Goal: Task Accomplishment & Management: Manage account settings

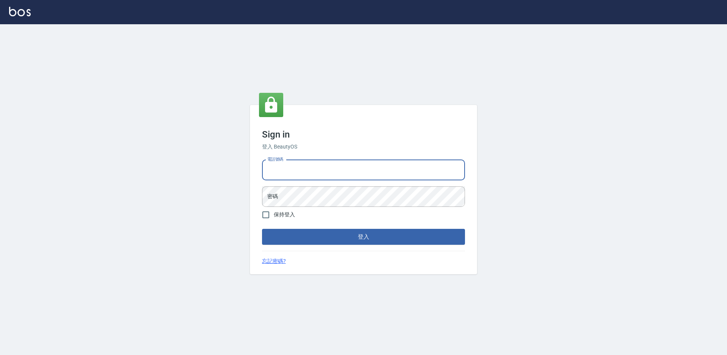
click at [264, 170] on input "電話號碼" at bounding box center [363, 170] width 203 height 20
type input "0988338477"
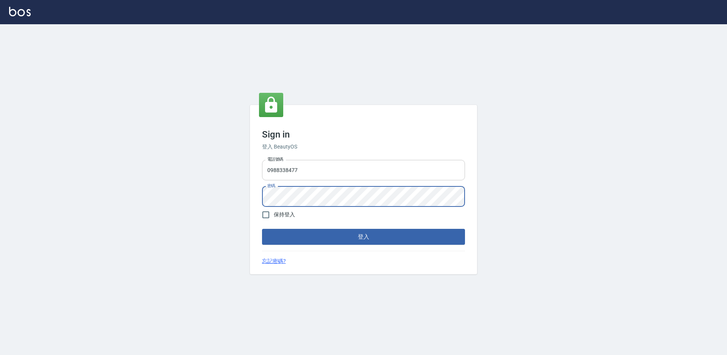
click at [262, 229] on button "登入" at bounding box center [363, 237] width 203 height 16
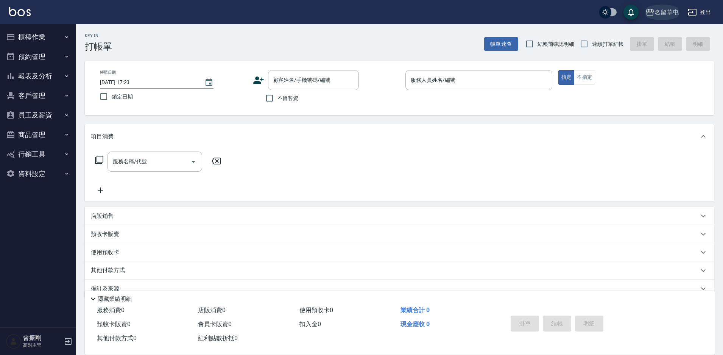
click at [656, 14] on div "名留草屯" at bounding box center [667, 12] width 24 height 9
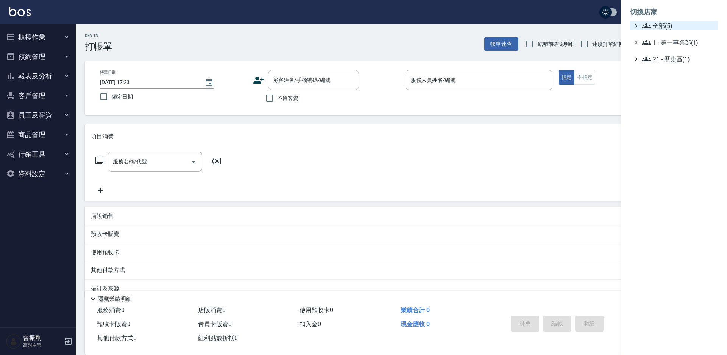
click at [655, 24] on span "全部(5)" at bounding box center [678, 25] width 73 height 9
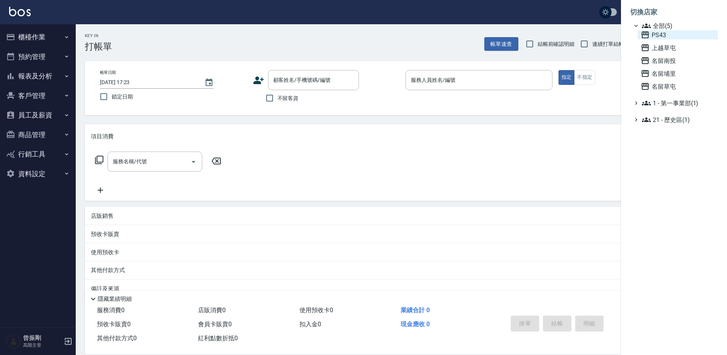
click at [659, 38] on span "PS43" at bounding box center [678, 34] width 74 height 9
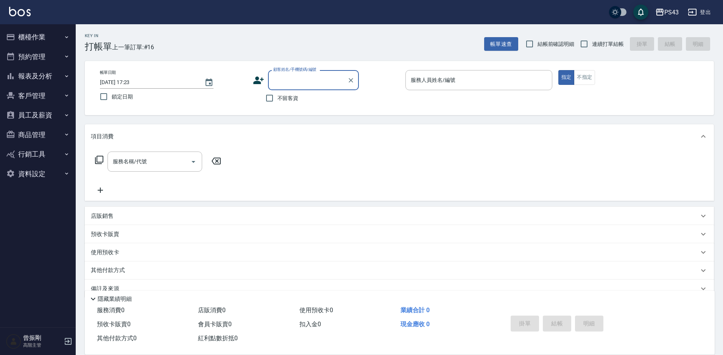
click at [41, 115] on button "員工及薪資" at bounding box center [38, 115] width 70 height 20
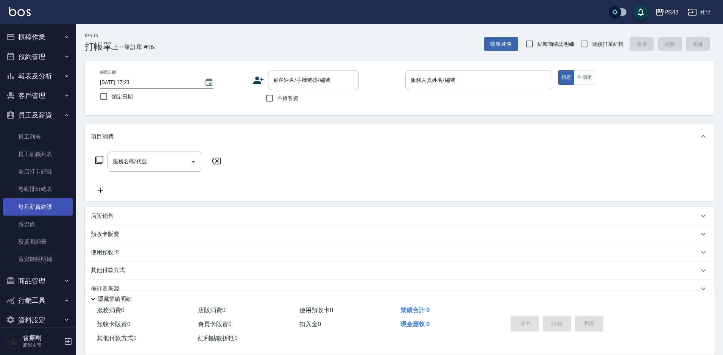
click at [42, 206] on link "每月薪資維護" at bounding box center [38, 206] width 70 height 17
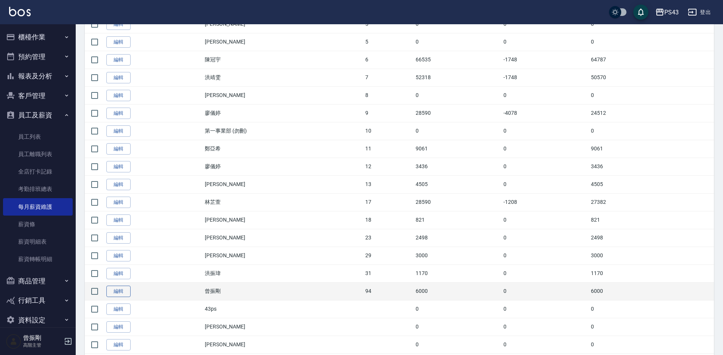
scroll to position [298, 0]
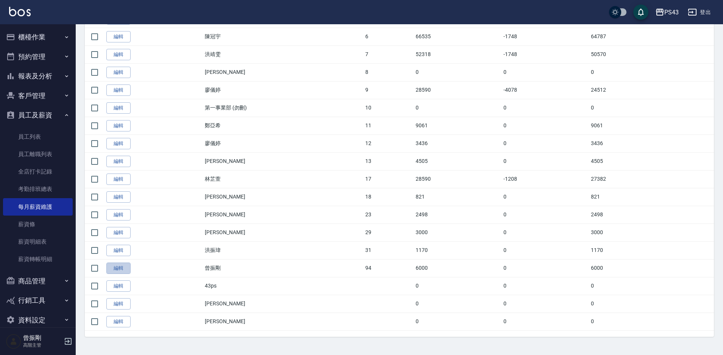
click at [129, 265] on link "編輯" at bounding box center [118, 268] width 24 height 12
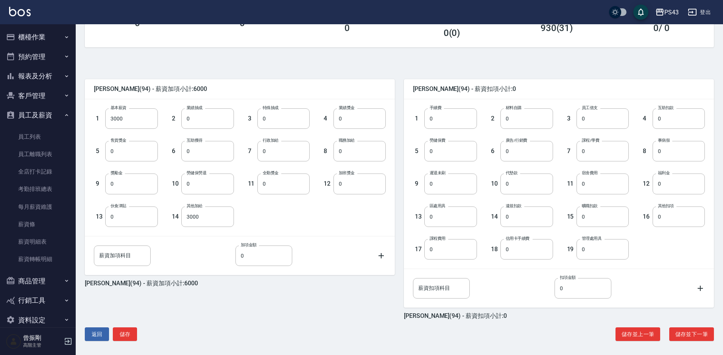
scroll to position [137, 0]
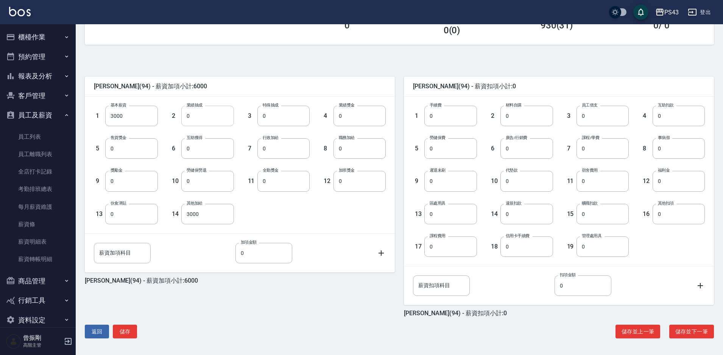
click at [217, 114] on input "0" at bounding box center [207, 116] width 52 height 20
type input "304"
click at [126, 332] on button "儲存" at bounding box center [125, 331] width 24 height 14
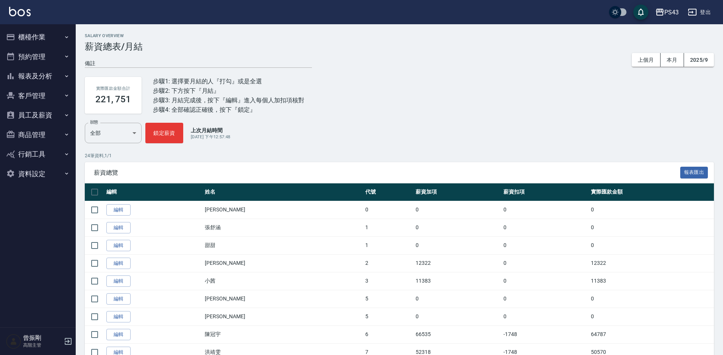
click at [45, 116] on button "員工及薪資" at bounding box center [38, 115] width 70 height 20
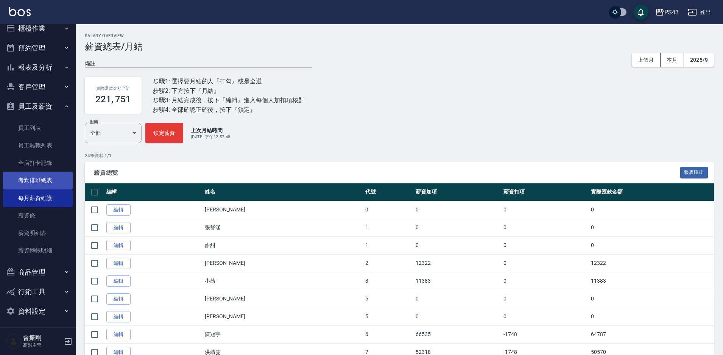
scroll to position [11, 0]
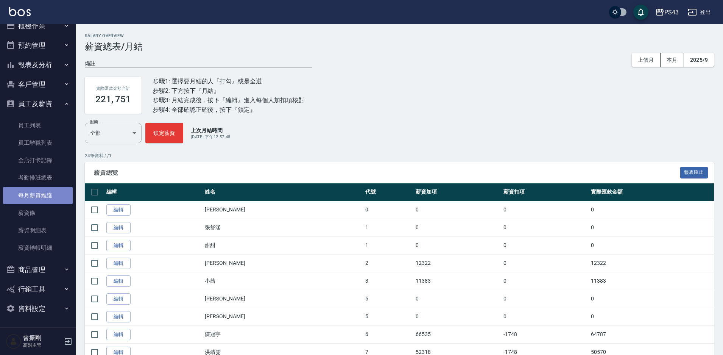
click at [42, 199] on link "每月薪資維護" at bounding box center [38, 195] width 70 height 17
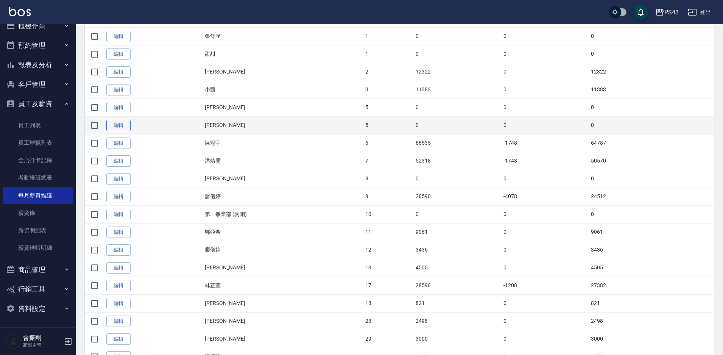
scroll to position [298, 0]
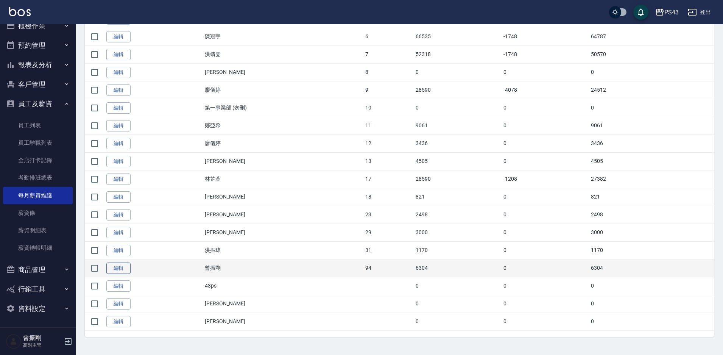
click at [120, 268] on link "編輯" at bounding box center [118, 268] width 24 height 12
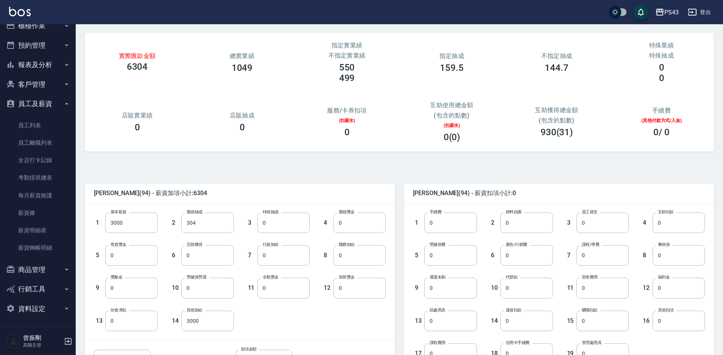
scroll to position [23, 0]
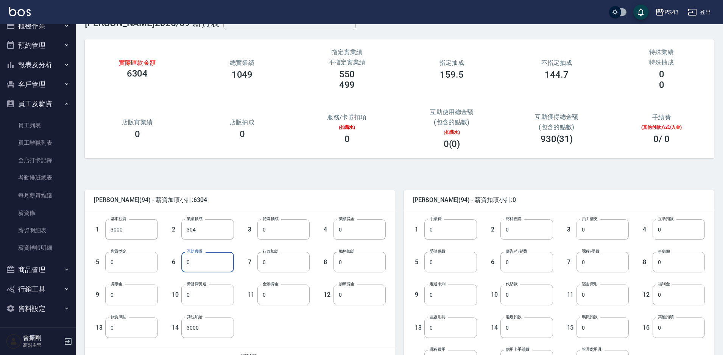
click at [213, 263] on input "0" at bounding box center [207, 262] width 52 height 20
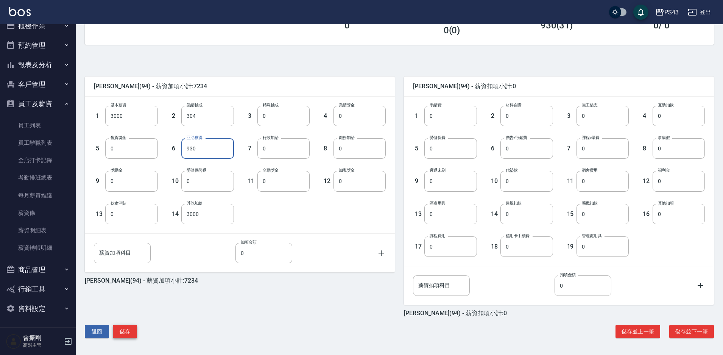
type input "930"
click at [127, 331] on button "儲存" at bounding box center [125, 331] width 24 height 14
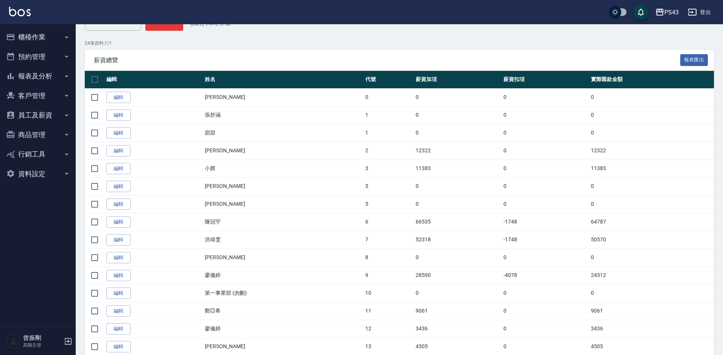
scroll to position [114, 0]
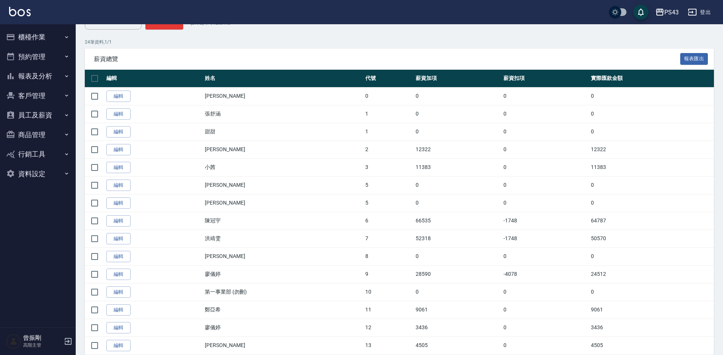
click at [30, 114] on button "員工及薪資" at bounding box center [38, 115] width 70 height 20
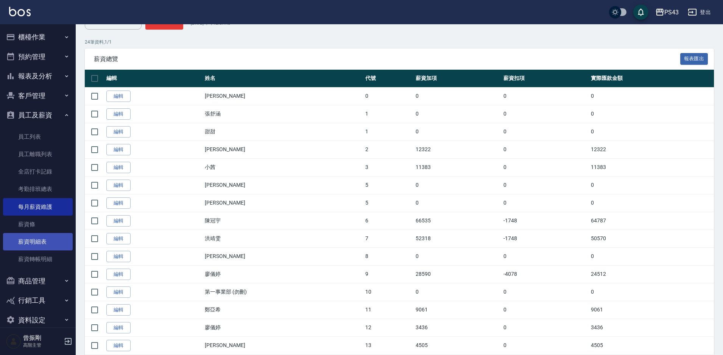
click at [42, 243] on link "薪資明細表" at bounding box center [38, 241] width 70 height 17
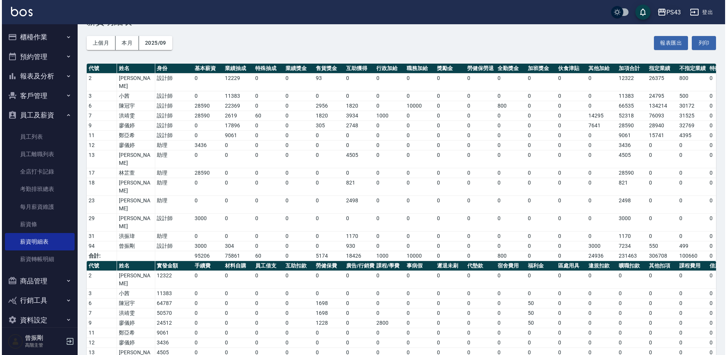
scroll to position [25, 0]
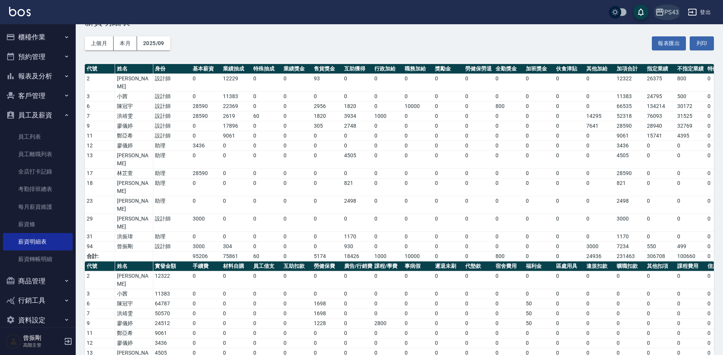
click at [671, 9] on div "PS43" at bounding box center [671, 12] width 14 height 9
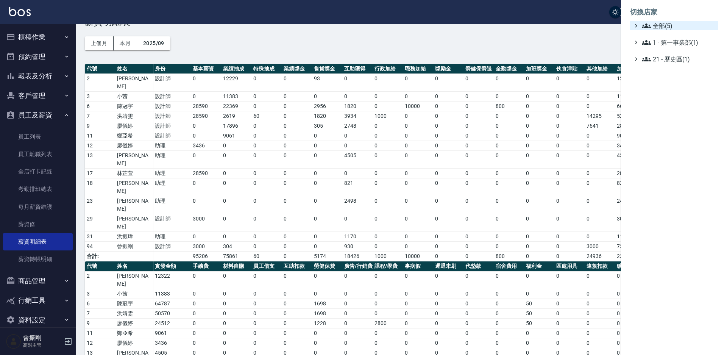
click at [658, 24] on span "全部(5)" at bounding box center [678, 25] width 73 height 9
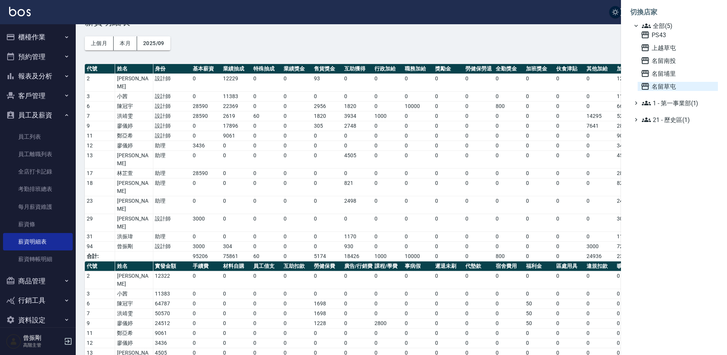
click at [667, 83] on span "名留草屯" at bounding box center [678, 86] width 74 height 9
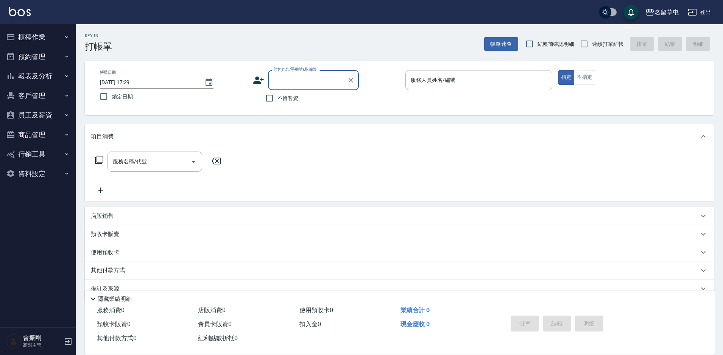
click at [44, 116] on button "員工及薪資" at bounding box center [38, 115] width 70 height 20
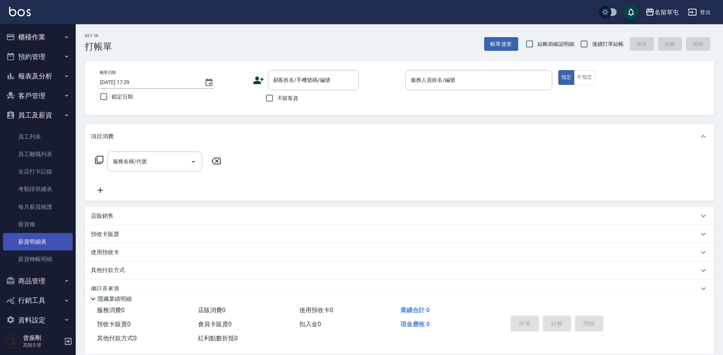
click at [44, 240] on link "薪資明細表" at bounding box center [38, 241] width 70 height 17
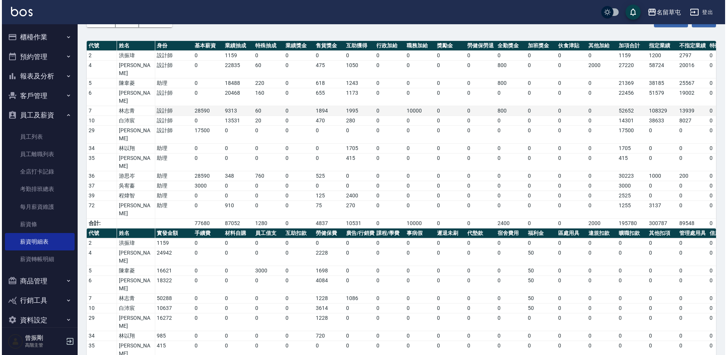
scroll to position [51, 0]
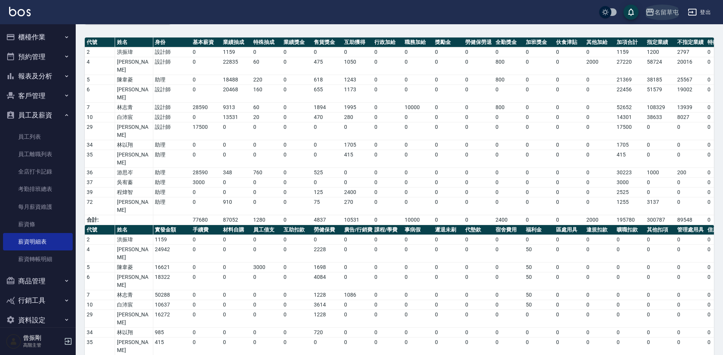
click at [674, 12] on div "名留草屯" at bounding box center [667, 12] width 24 height 9
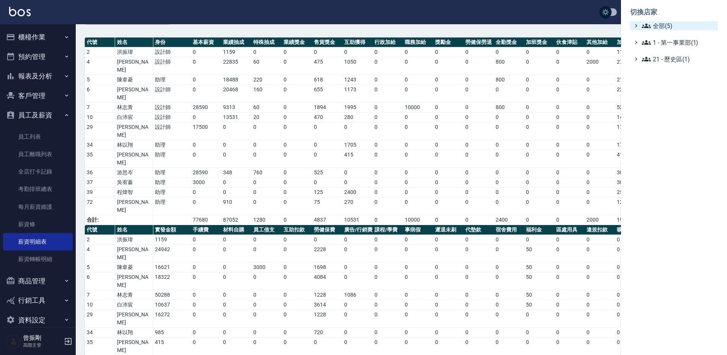
click at [657, 27] on span "全部(5)" at bounding box center [678, 25] width 73 height 9
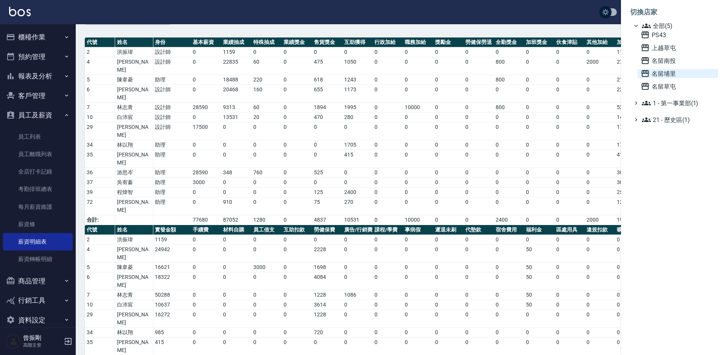
click at [659, 76] on span "名留埔里" at bounding box center [678, 73] width 74 height 9
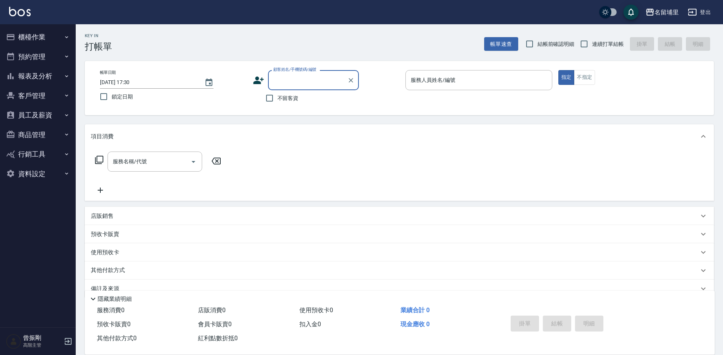
click at [42, 115] on button "員工及薪資" at bounding box center [38, 115] width 70 height 20
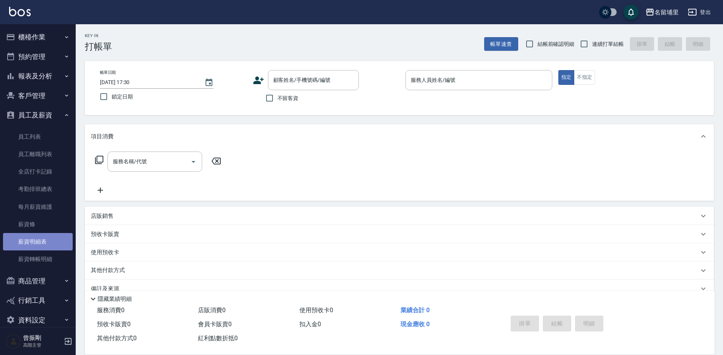
click at [40, 245] on link "薪資明細表" at bounding box center [38, 241] width 70 height 17
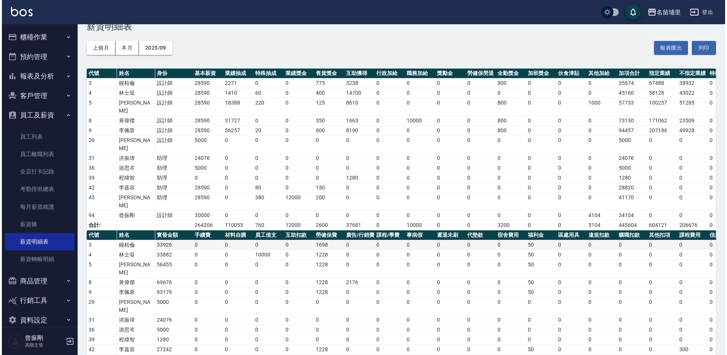
scroll to position [31, 0]
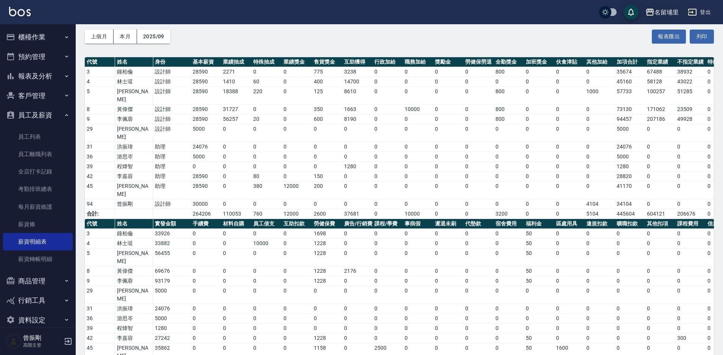
click at [666, 8] on div "名留埔里" at bounding box center [667, 12] width 24 height 9
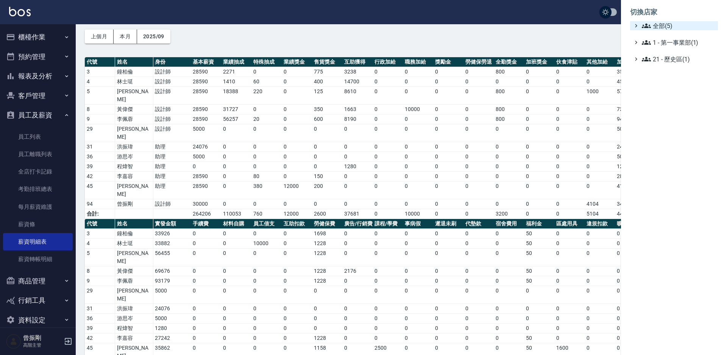
click at [661, 26] on span "全部(5)" at bounding box center [678, 25] width 73 height 9
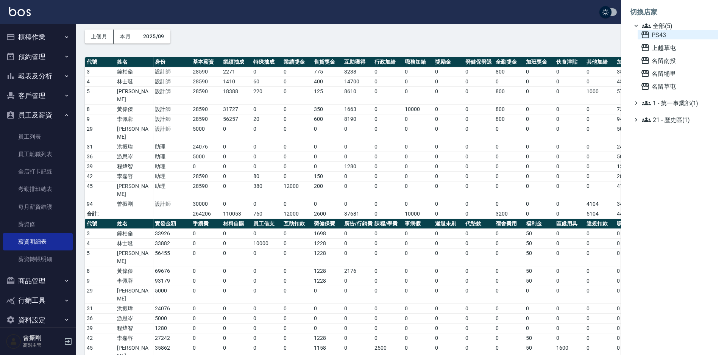
click at [662, 36] on span "PS43" at bounding box center [678, 34] width 74 height 9
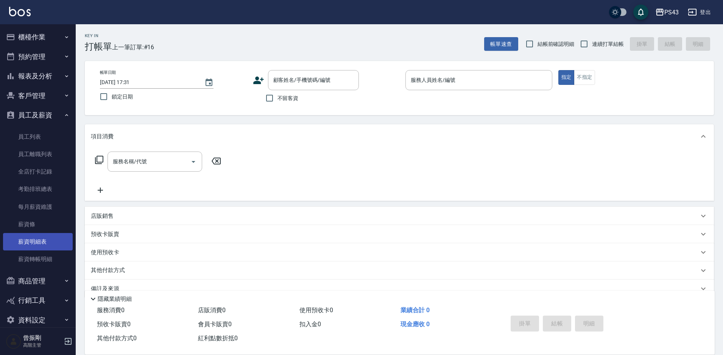
click at [41, 244] on link "薪資明細表" at bounding box center [38, 241] width 70 height 17
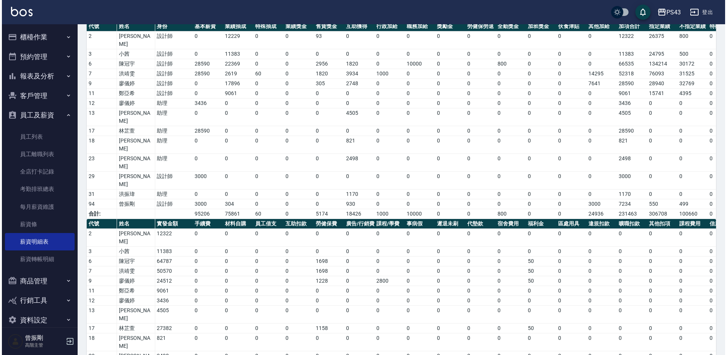
scroll to position [63, 0]
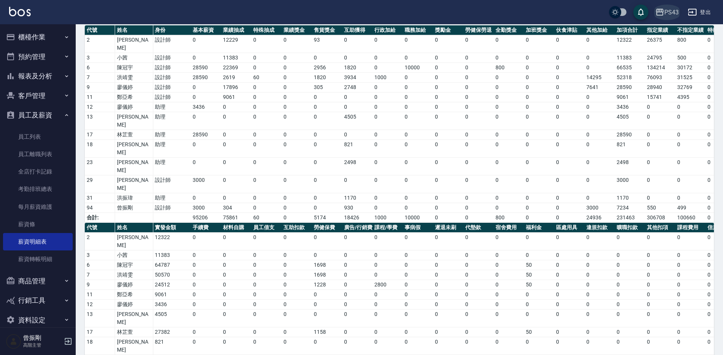
click at [669, 10] on div "PS43" at bounding box center [671, 12] width 14 height 9
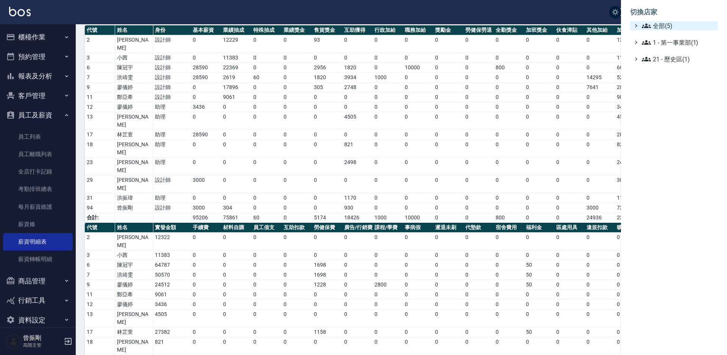
click at [661, 26] on span "全部(5)" at bounding box center [678, 25] width 73 height 9
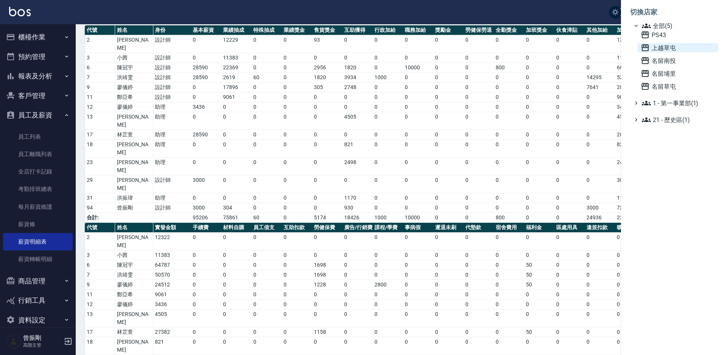
click at [671, 45] on span "上越草屯" at bounding box center [678, 47] width 74 height 9
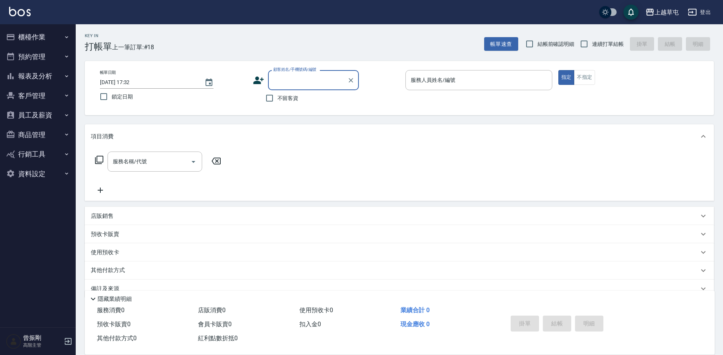
click at [40, 115] on button "員工及薪資" at bounding box center [38, 115] width 70 height 20
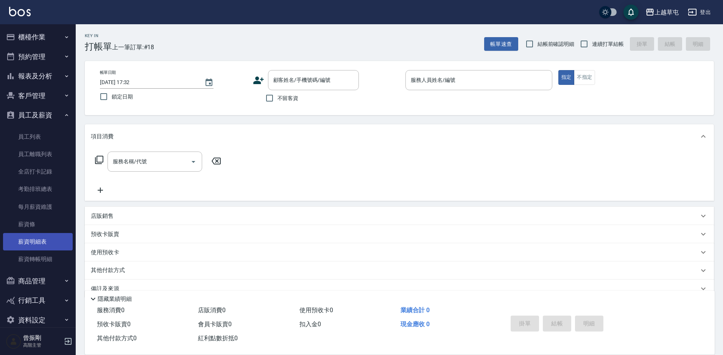
click at [39, 240] on link "薪資明細表" at bounding box center [38, 241] width 70 height 17
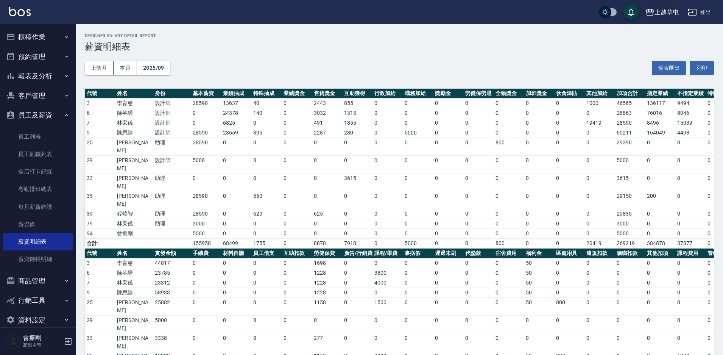
click at [666, 14] on div "上越草屯" at bounding box center [667, 12] width 24 height 9
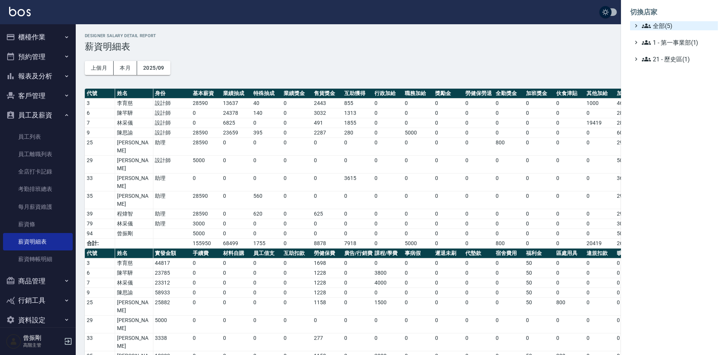
click at [666, 25] on span "全部(5)" at bounding box center [678, 25] width 73 height 9
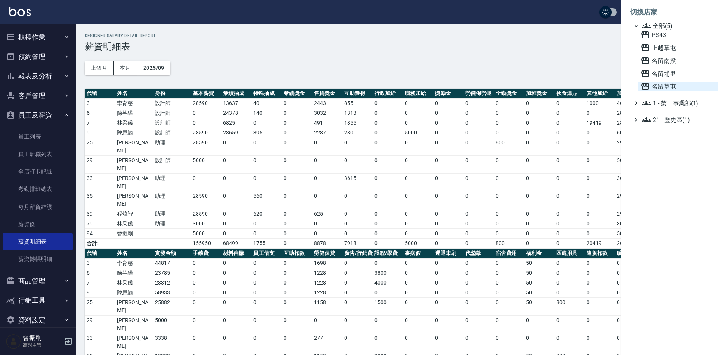
click at [664, 89] on span "名留草屯" at bounding box center [678, 86] width 74 height 9
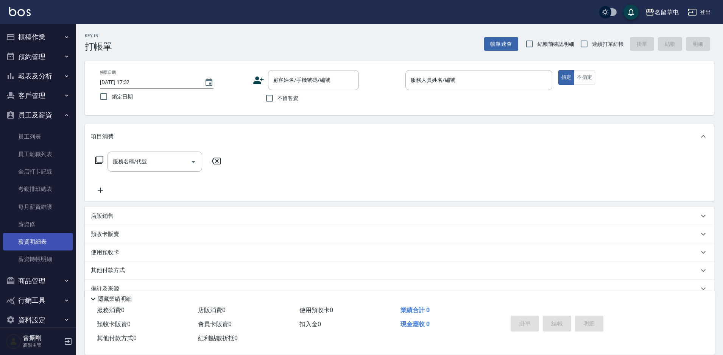
click at [38, 243] on link "薪資明細表" at bounding box center [38, 241] width 70 height 17
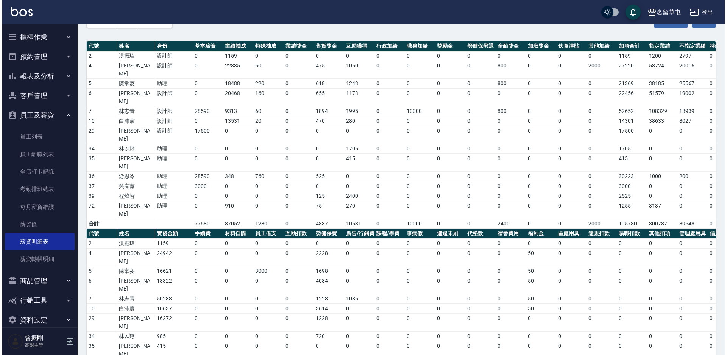
scroll to position [51, 0]
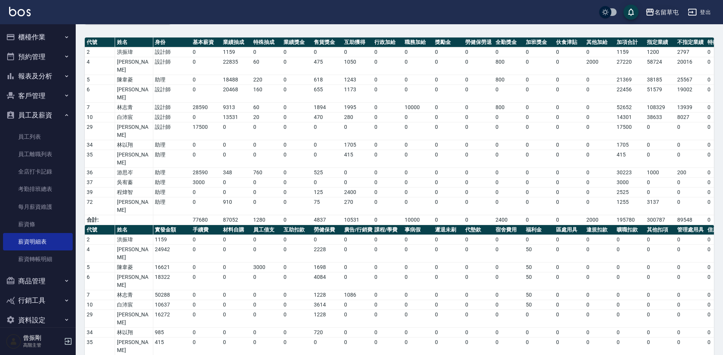
click at [659, 13] on div "名留草屯" at bounding box center [667, 12] width 24 height 9
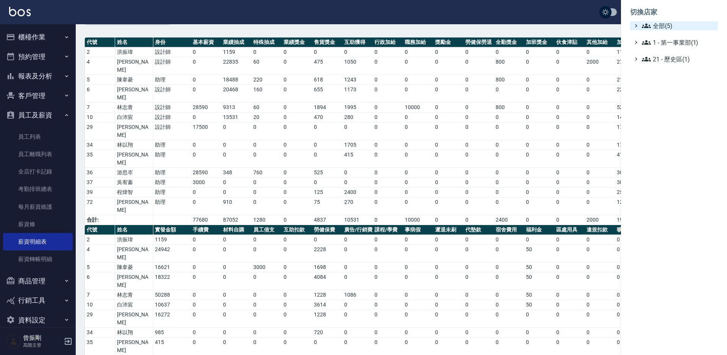
click at [655, 28] on span "全部(5)" at bounding box center [678, 25] width 73 height 9
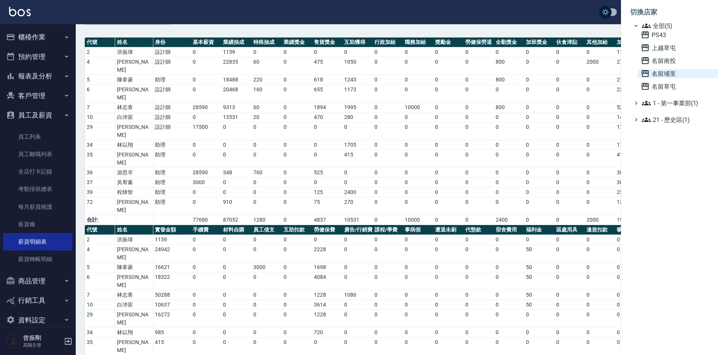
click at [662, 70] on span "名留埔里" at bounding box center [678, 73] width 74 height 9
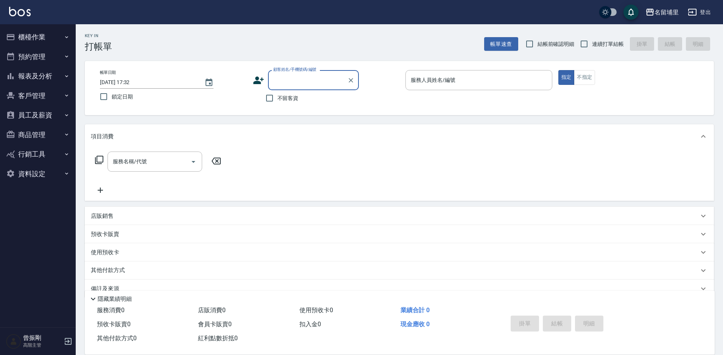
click at [41, 116] on button "員工及薪資" at bounding box center [38, 115] width 70 height 20
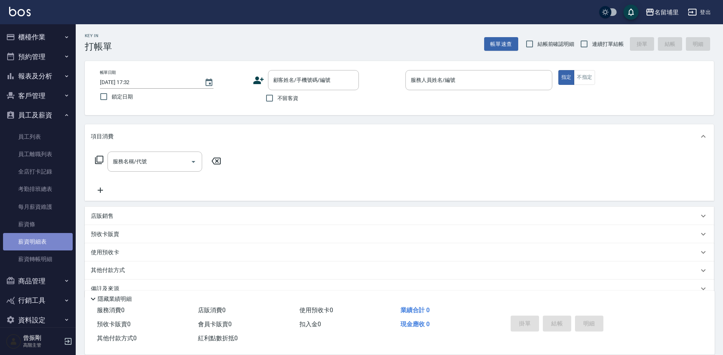
click at [41, 239] on link "薪資明細表" at bounding box center [38, 241] width 70 height 17
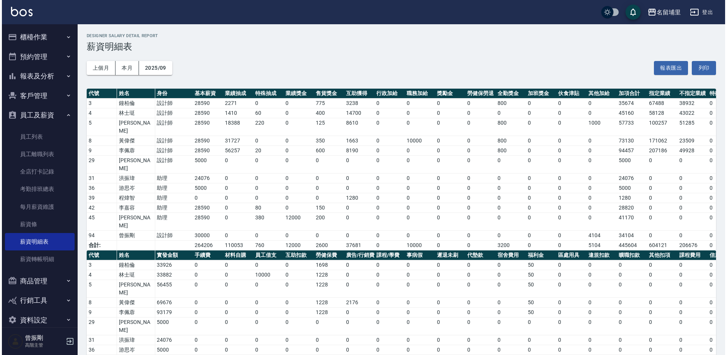
scroll to position [31, 0]
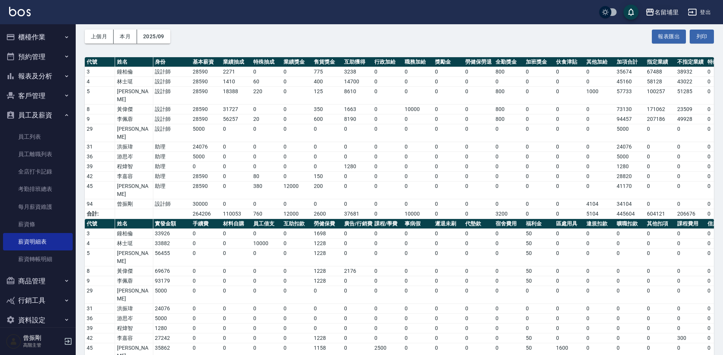
click at [669, 12] on div "名留埔里" at bounding box center [667, 12] width 24 height 9
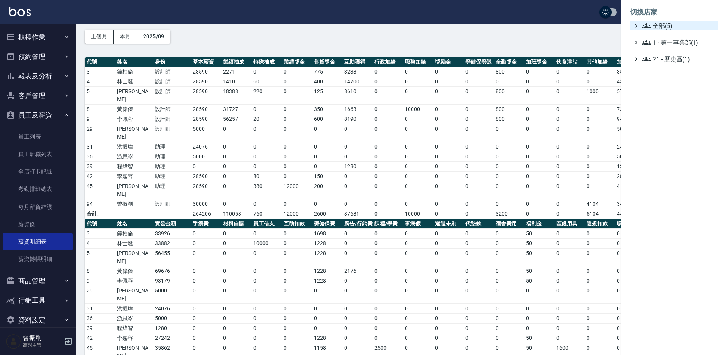
click at [663, 23] on span "全部(5)" at bounding box center [678, 25] width 73 height 9
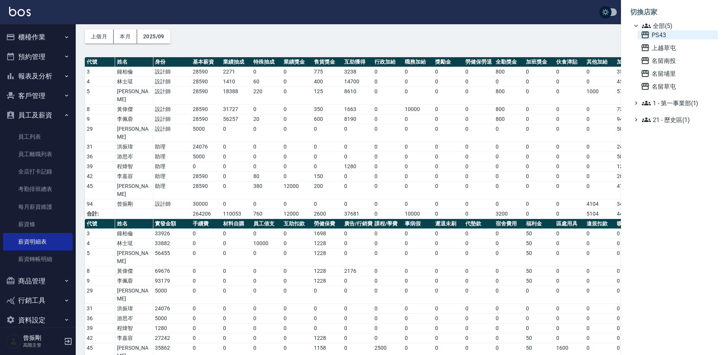
click at [661, 37] on span "PS43" at bounding box center [678, 34] width 74 height 9
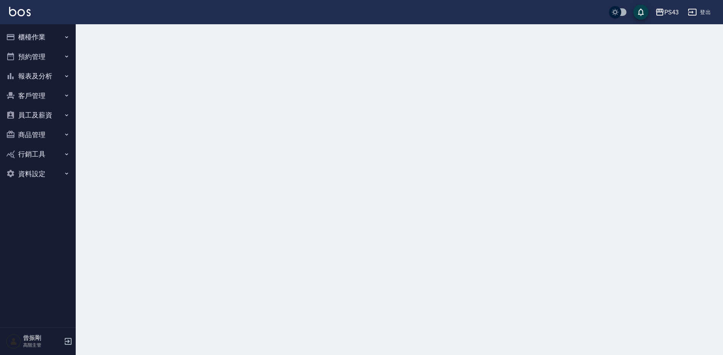
click at [36, 114] on button "員工及薪資" at bounding box center [38, 115] width 70 height 20
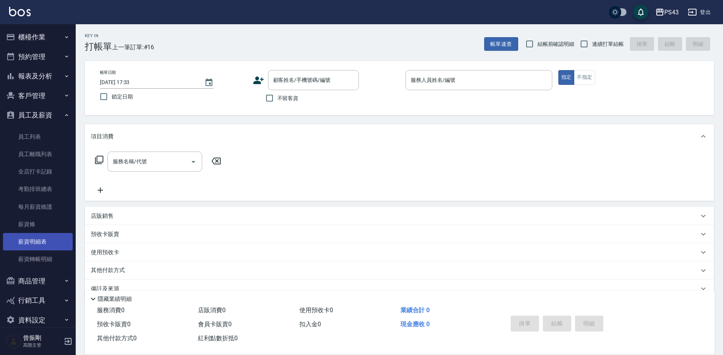
click at [43, 240] on link "薪資明細表" at bounding box center [38, 241] width 70 height 17
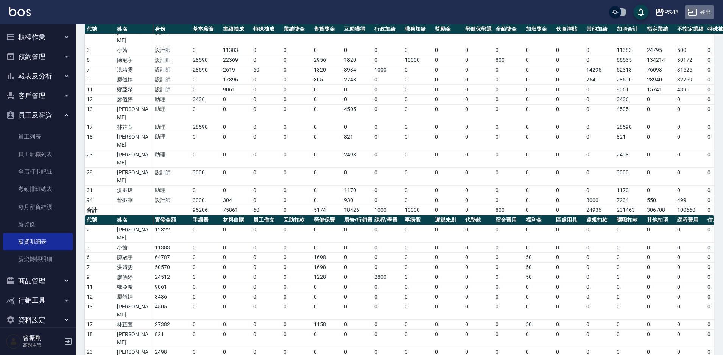
scroll to position [71, 0]
drag, startPoint x: 703, startPoint y: 11, endPoint x: 9, endPoint y: 226, distance: 727.4
click at [58, 187] on div "PS43 登出 櫃檯作業 打帳單 帳單列表 掛單列表 座位開單 營業儀表板 現金收支登錄 高階收支登錄 材料自購登錄 每日結帳 排班表 現場電腦打卡 掃碼打卡…" at bounding box center [361, 180] width 723 height 482
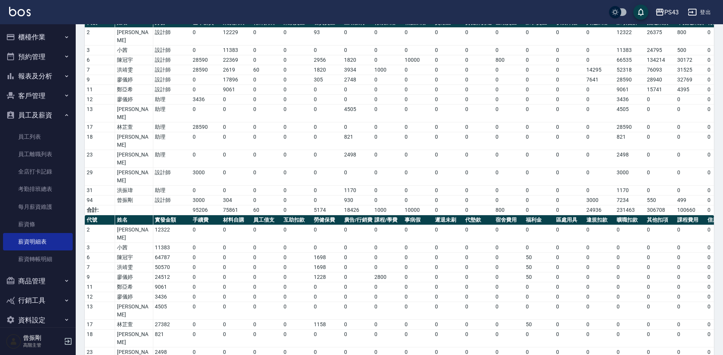
scroll to position [61, 0]
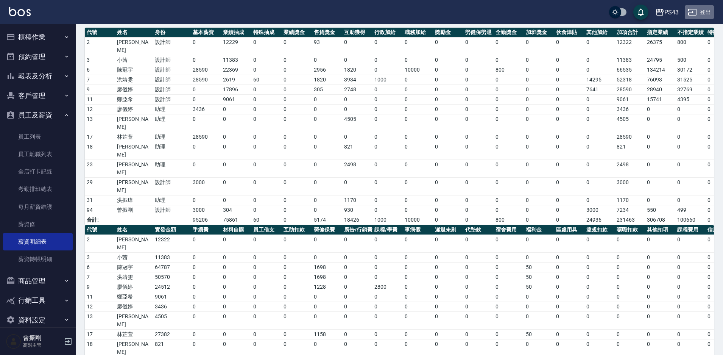
click at [708, 15] on button "登出" at bounding box center [699, 12] width 29 height 14
